Goal: Book appointment/travel/reservation

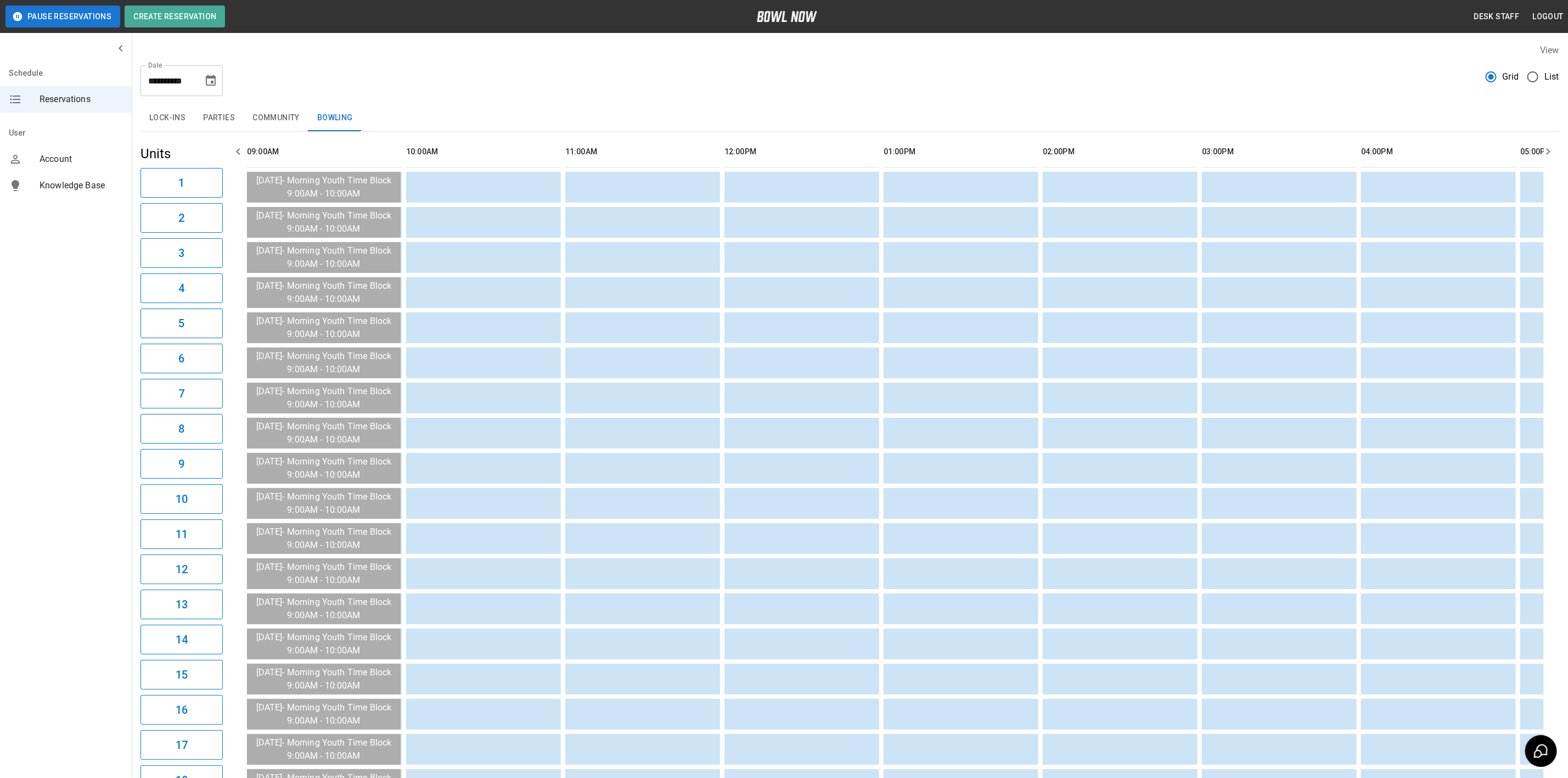
scroll to position [0, 1274]
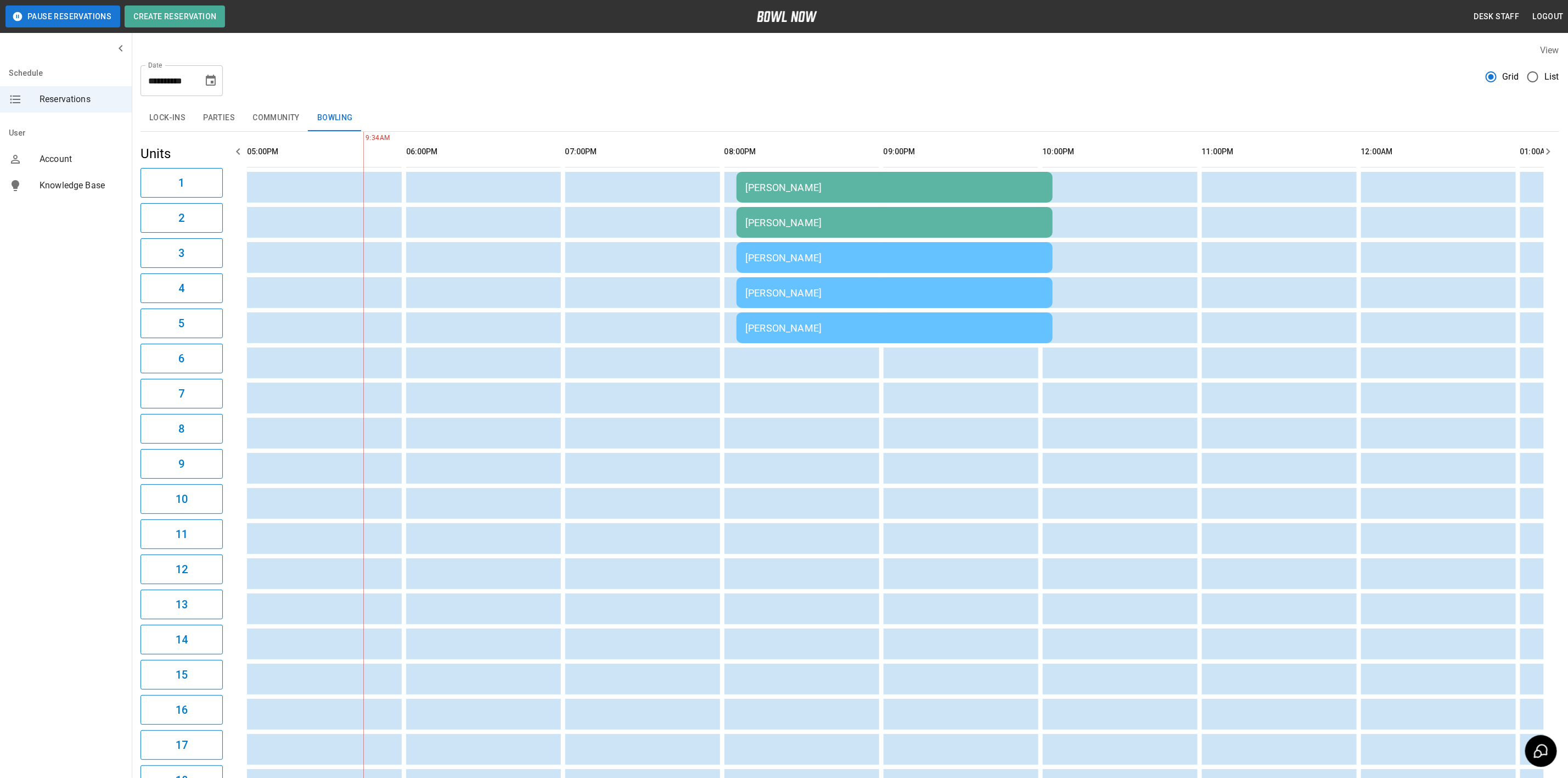
click at [209, 79] on icon "Choose date, selected date is Sep 6, 2025" at bounding box center [210, 80] width 13 height 13
click at [146, 158] on button "2" at bounding box center [146, 159] width 20 height 20
type input "**********"
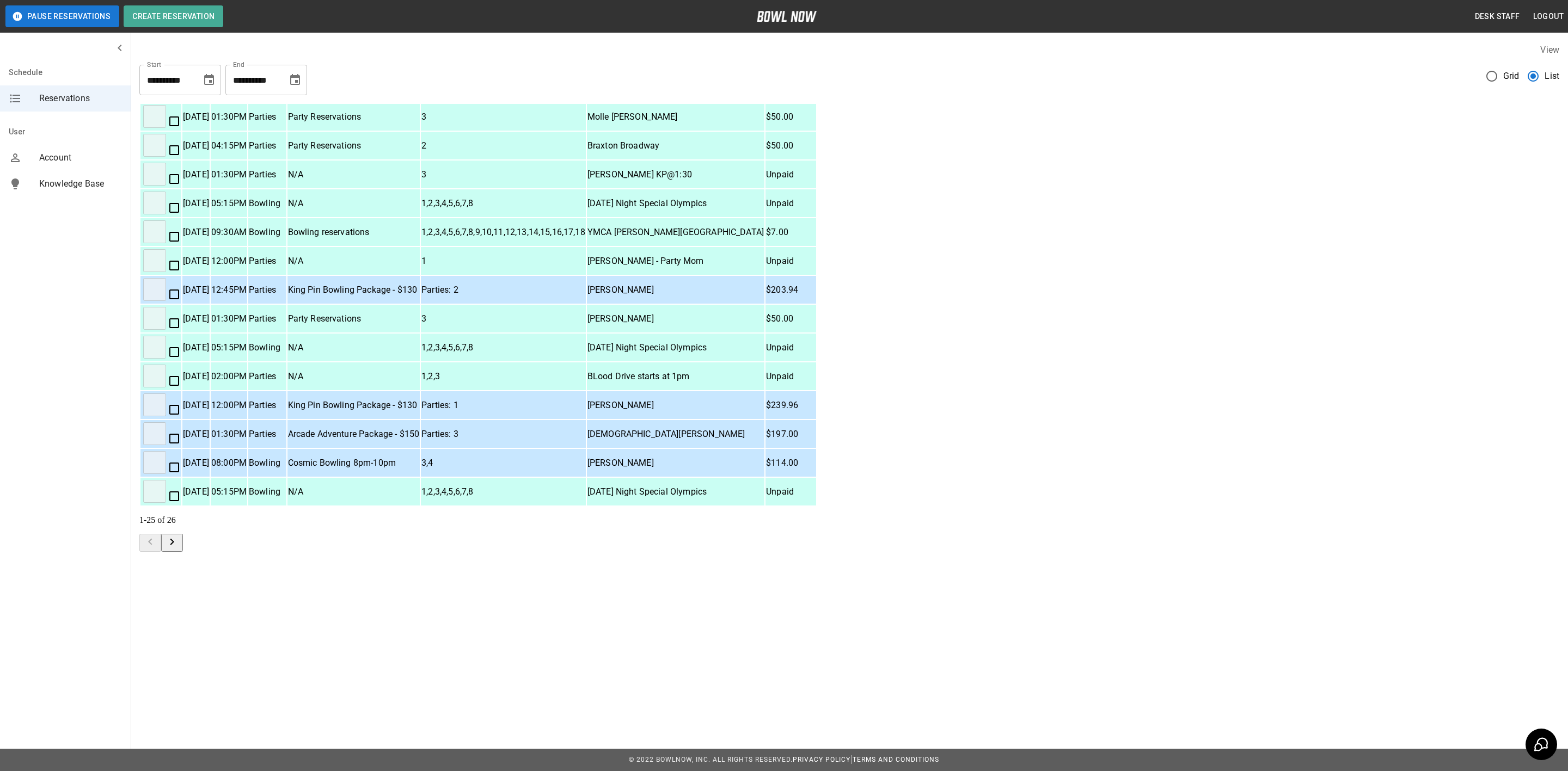
scroll to position [0, 0]
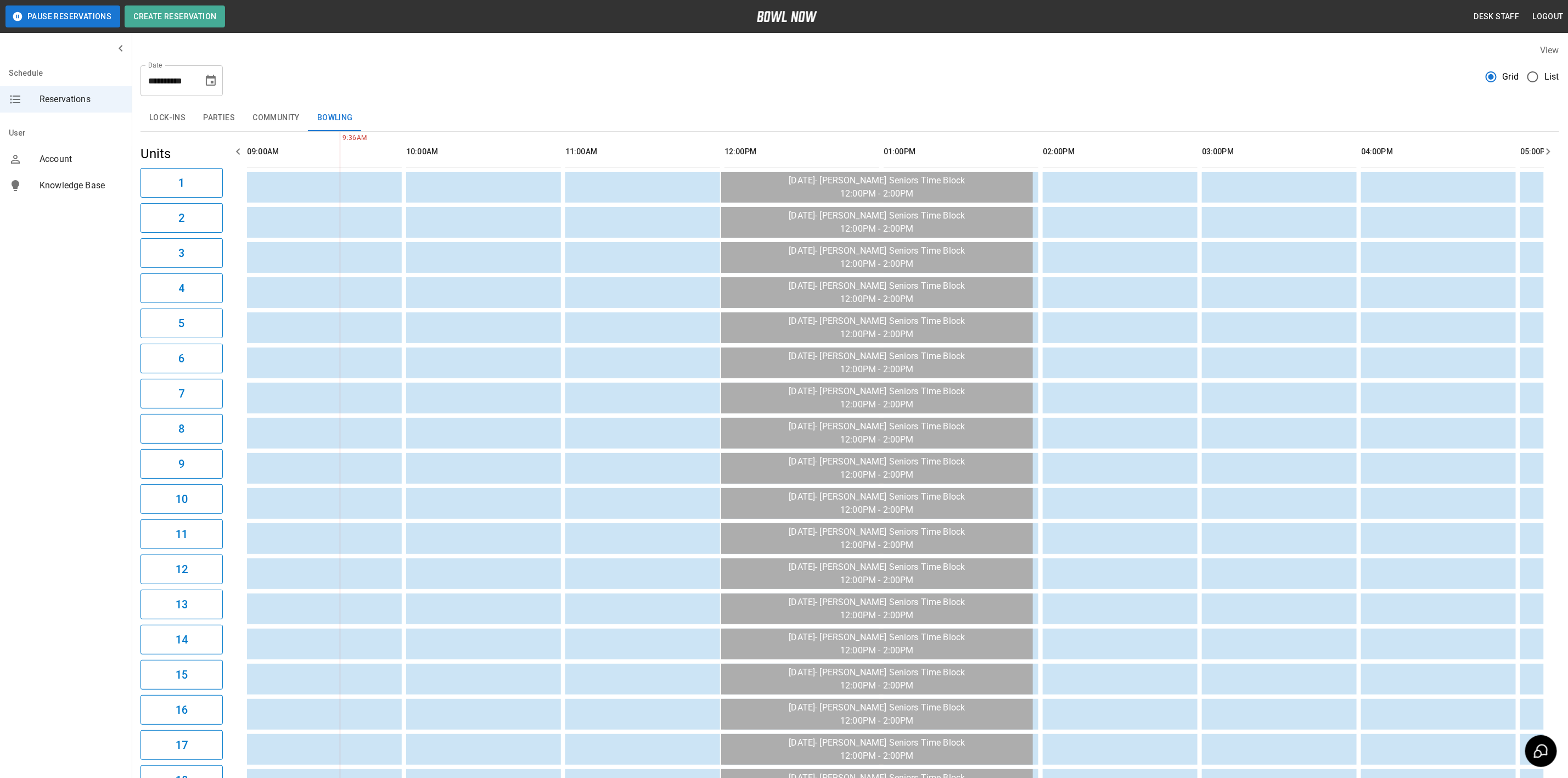
click at [208, 82] on icon "Choose date, selected date is Sep 2, 2025" at bounding box center [210, 80] width 13 height 13
click at [230, 158] on button "6" at bounding box center [234, 159] width 20 height 20
type input "**********"
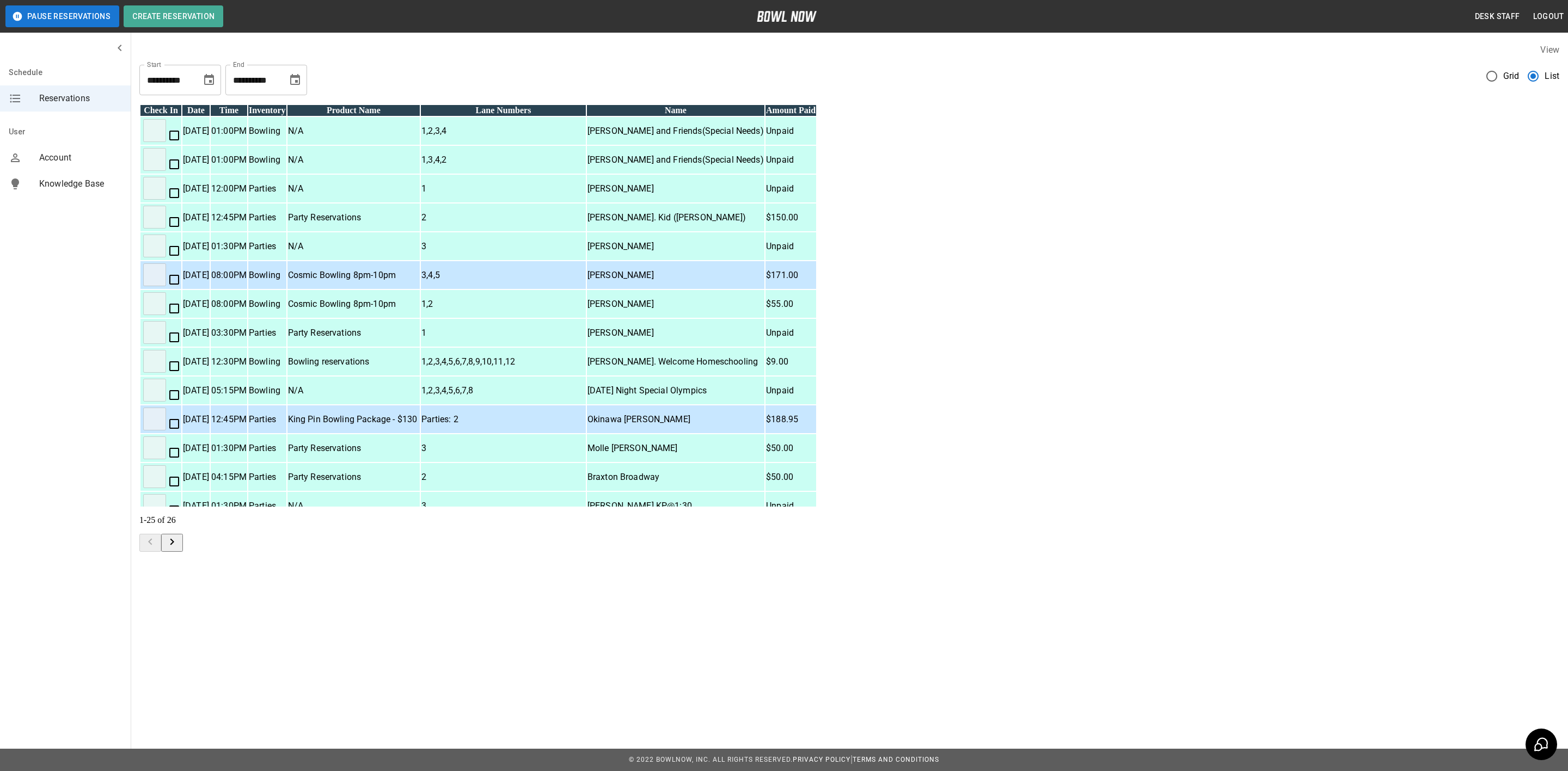
click at [17, 97] on icon "mailbox folders" at bounding box center [15, 98] width 13 height 13
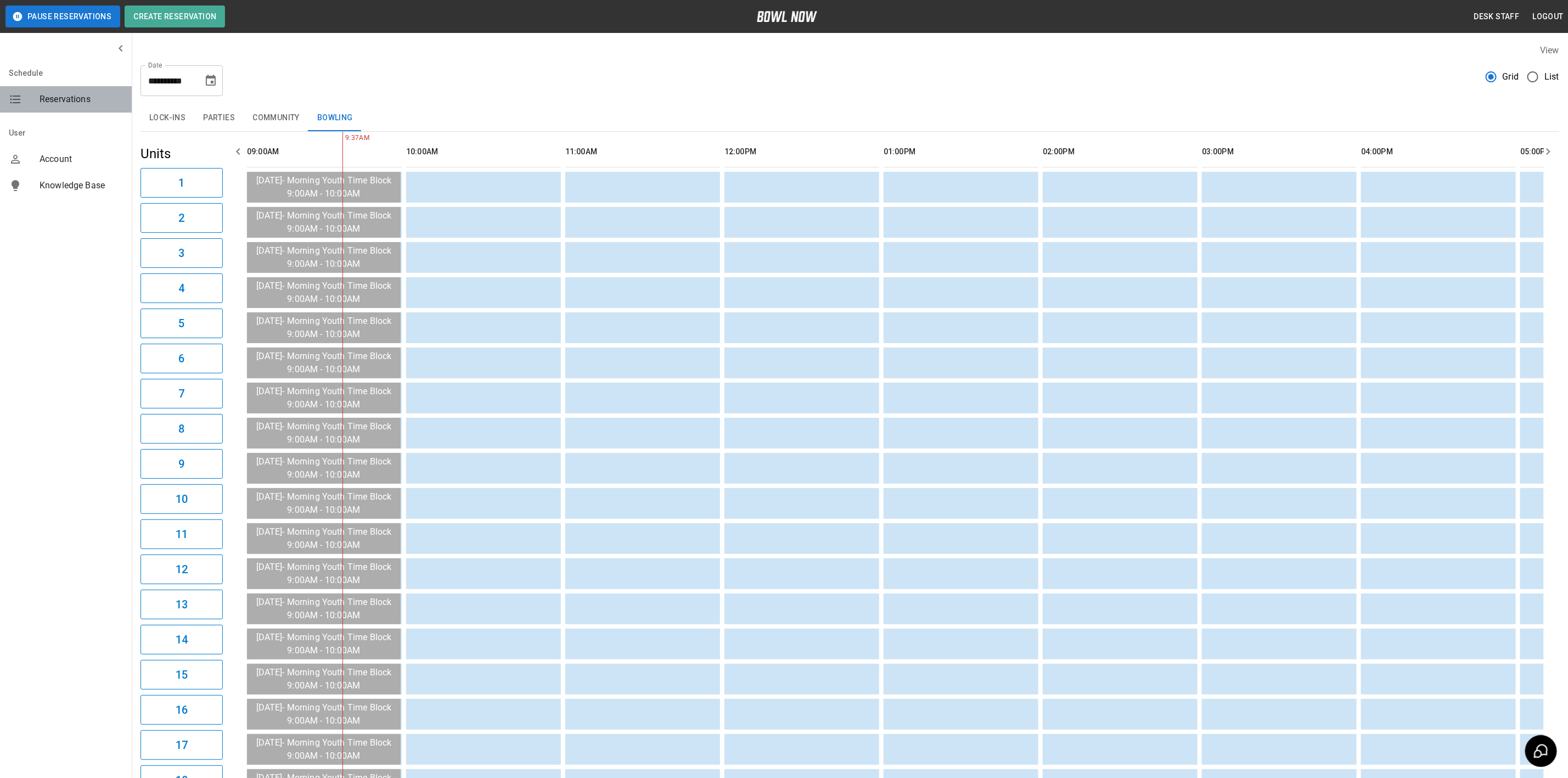
click at [13, 104] on icon "mailbox folders" at bounding box center [15, 99] width 13 height 13
click at [216, 117] on button "Parties" at bounding box center [218, 117] width 49 height 26
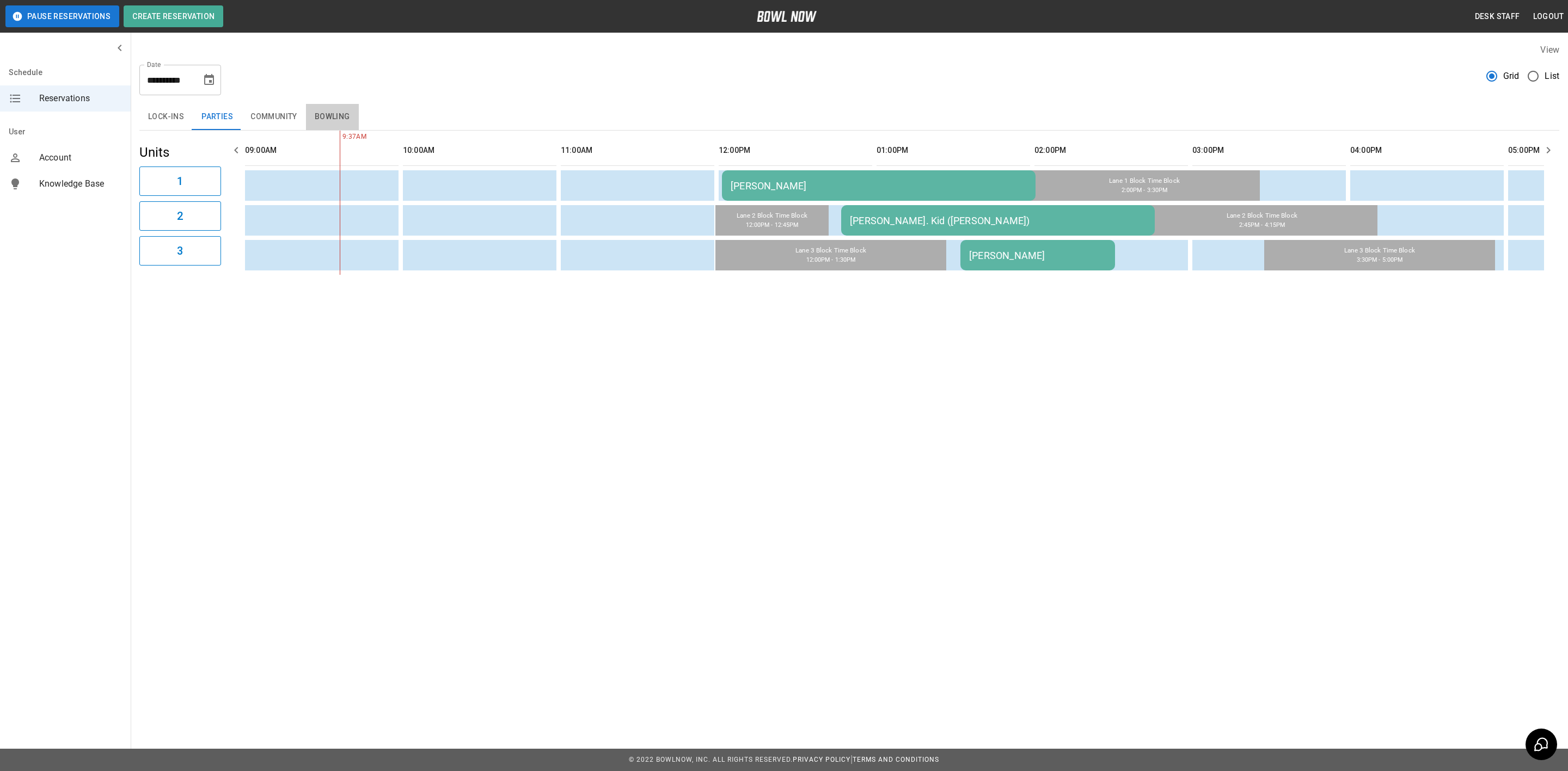
click at [325, 111] on button "Bowling" at bounding box center [332, 116] width 53 height 26
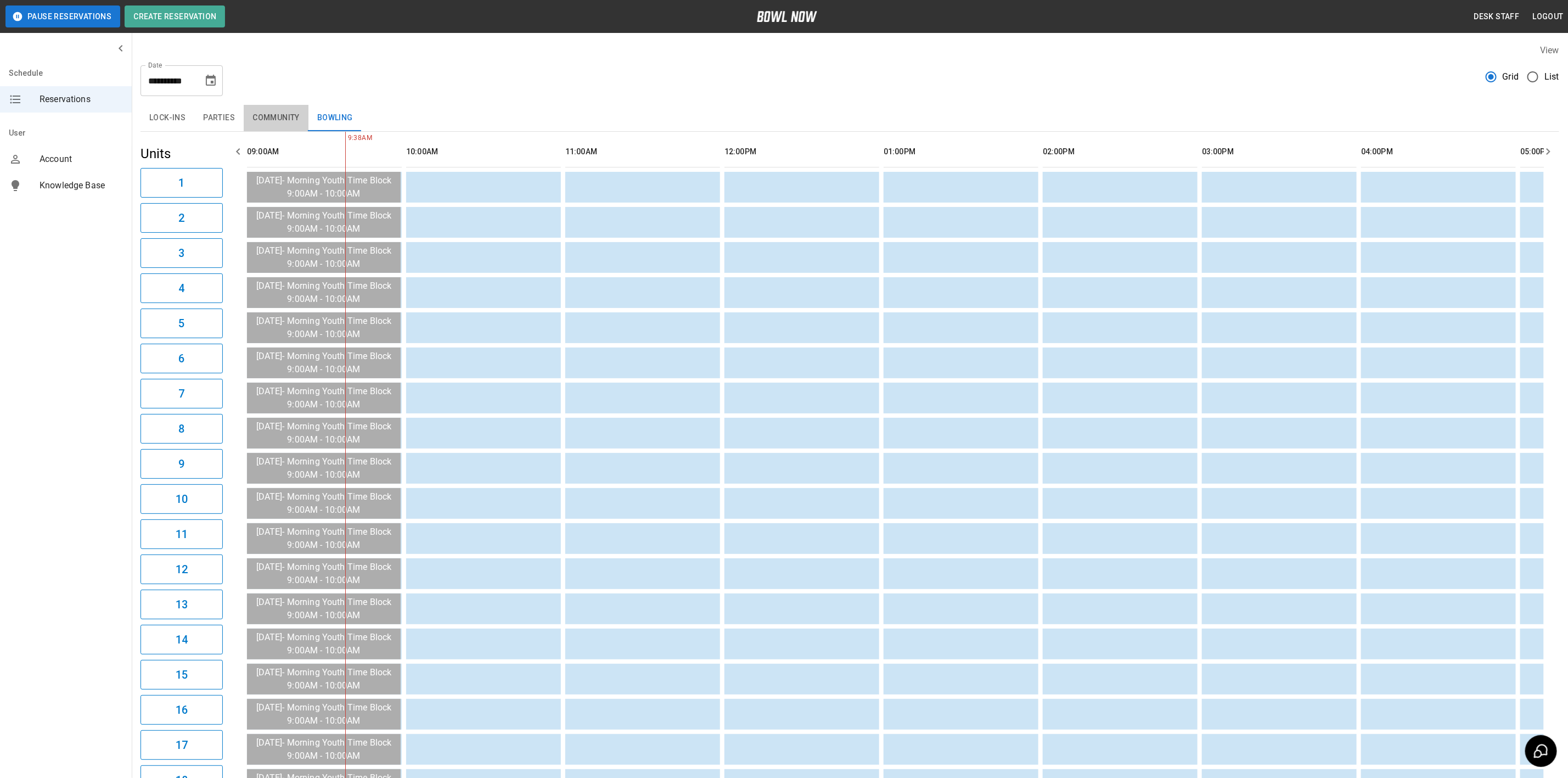
click at [273, 119] on button "Community" at bounding box center [276, 117] width 64 height 26
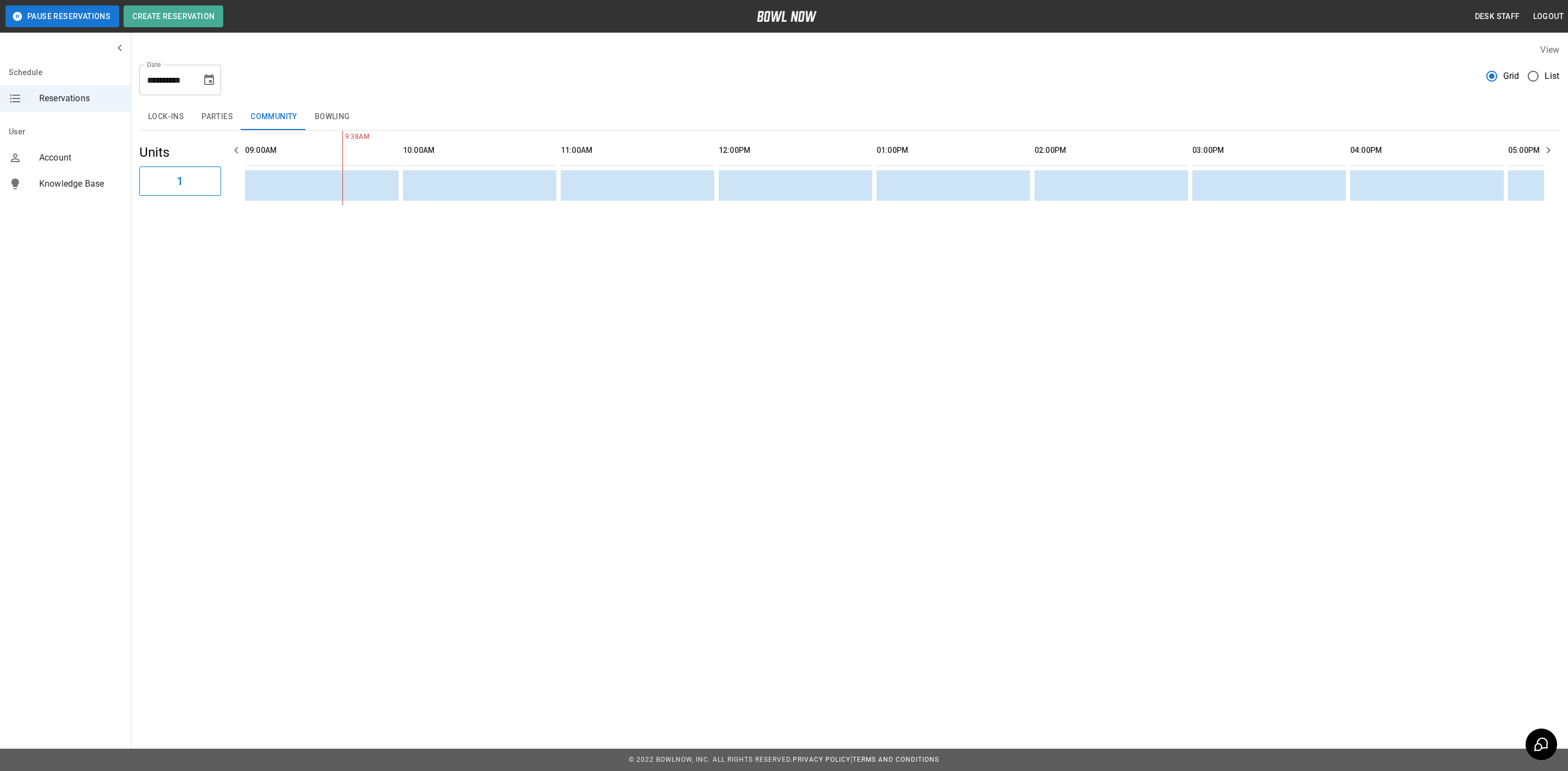
click at [217, 118] on button "Parties" at bounding box center [216, 116] width 49 height 26
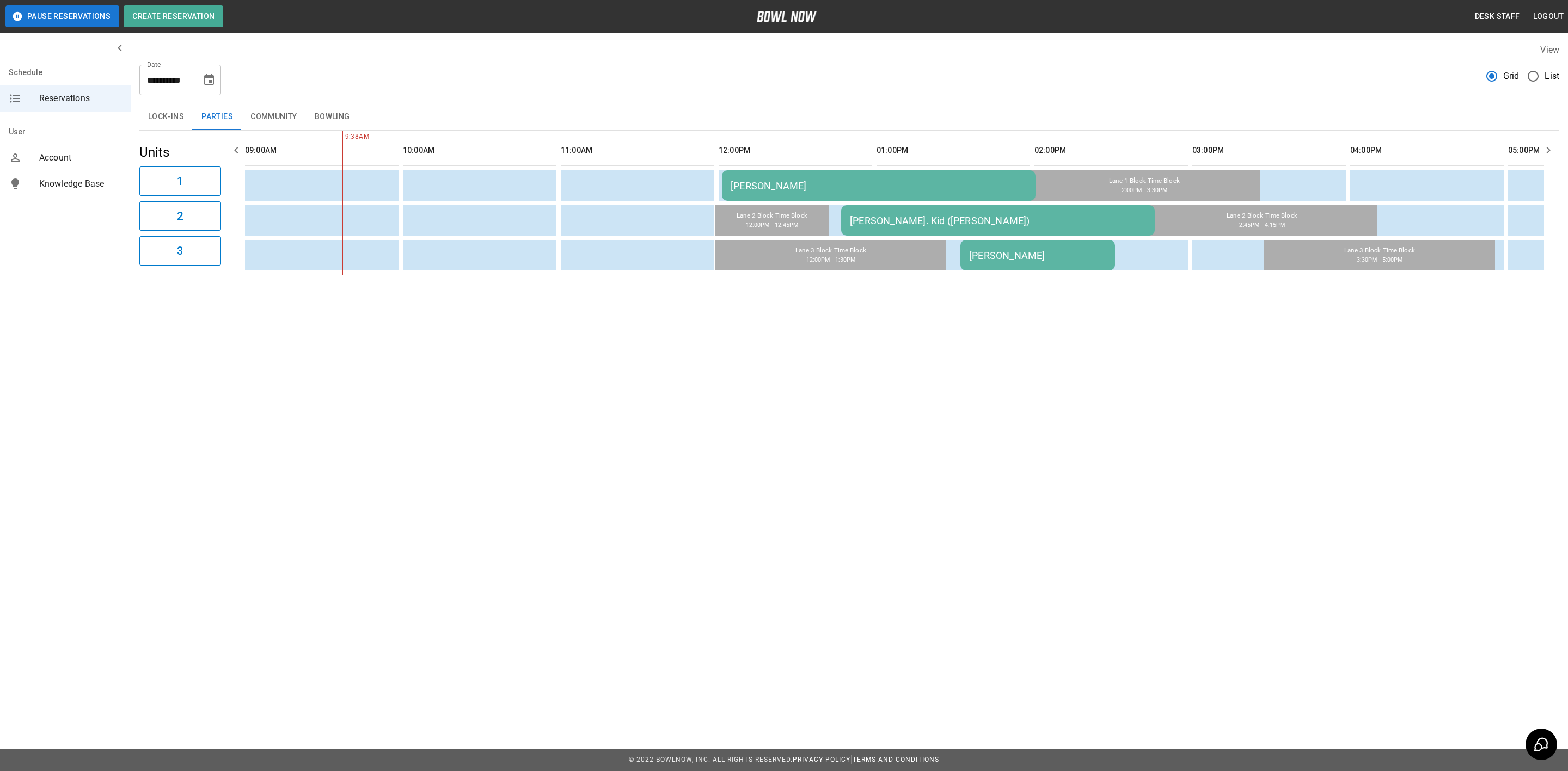
click at [160, 116] on button "Lock-ins" at bounding box center [166, 116] width 53 height 26
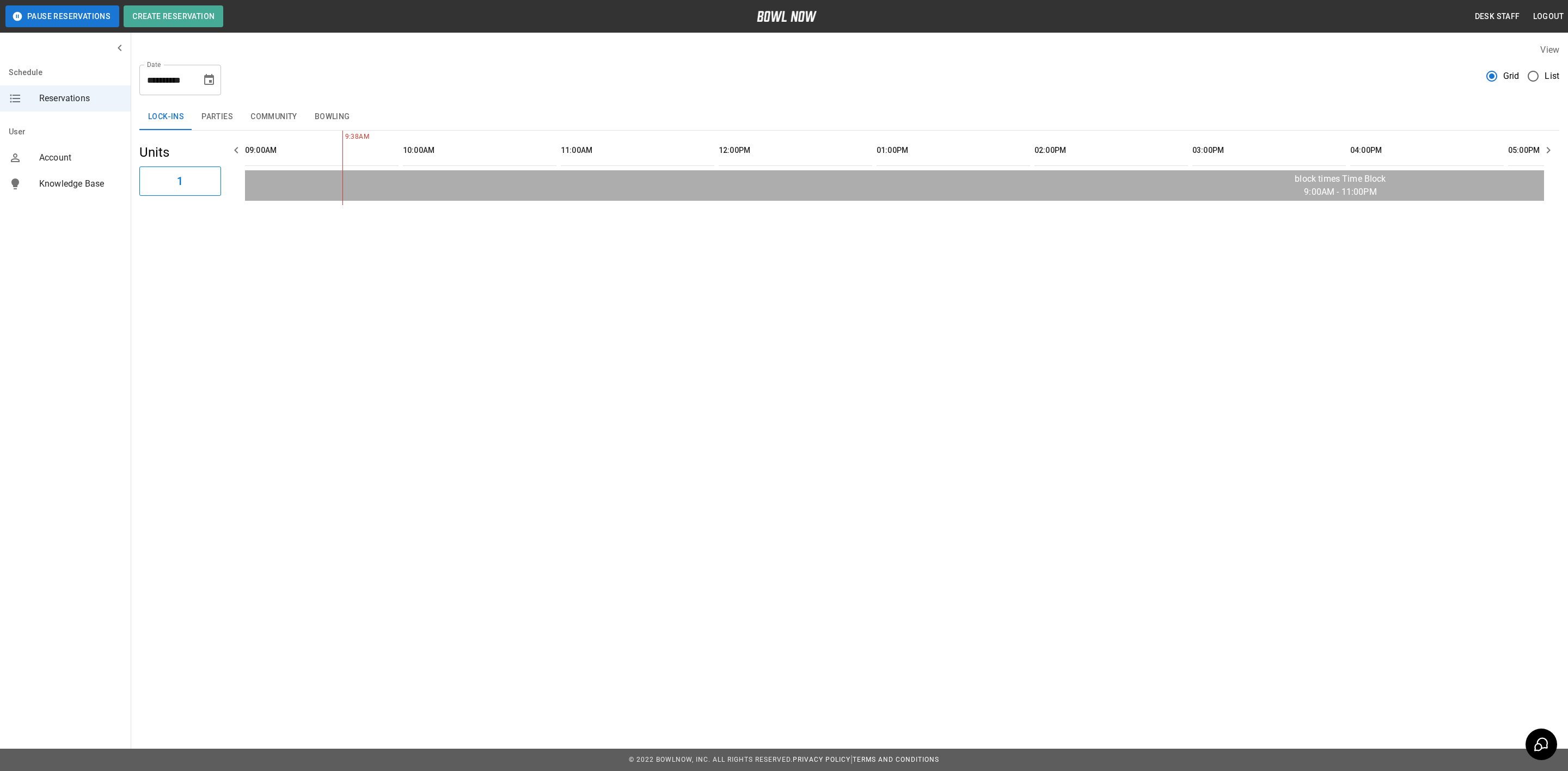
click at [222, 118] on button "Parties" at bounding box center [216, 116] width 49 height 26
